Goal: Information Seeking & Learning: Learn about a topic

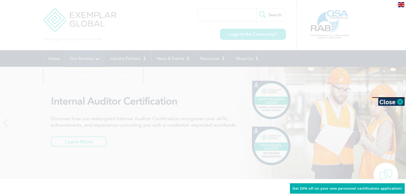
click at [77, 58] on div at bounding box center [203, 97] width 406 height 195
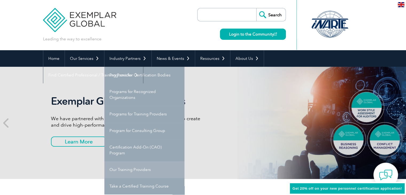
click at [127, 170] on link "Our Training Providers" at bounding box center [144, 169] width 80 height 17
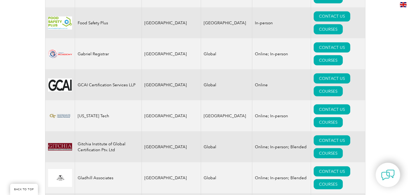
scroll to position [3050, 0]
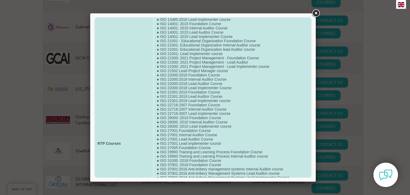
scroll to position [33, 0]
